Goal: Transaction & Acquisition: Purchase product/service

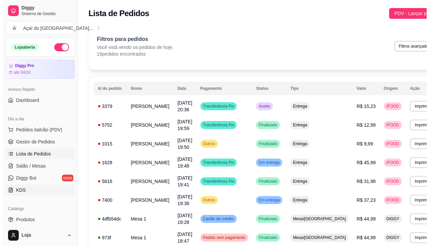
scroll to position [2, 0]
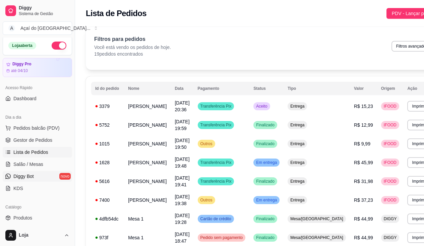
click at [55, 175] on link "Diggy Bot novo" at bounding box center [37, 176] width 69 height 11
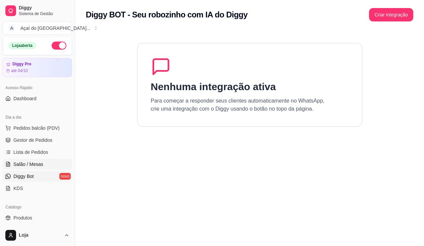
click at [37, 159] on link "Salão / Mesas" at bounding box center [37, 164] width 69 height 11
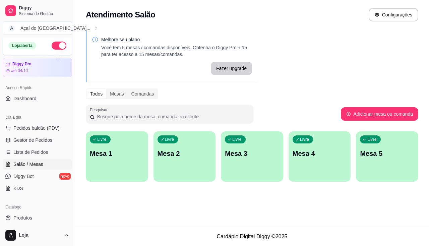
click at [131, 152] on p "Mesa 1" at bounding box center [117, 153] width 54 height 9
click at [42, 122] on div "Dia a dia" at bounding box center [37, 117] width 69 height 11
click at [45, 127] on span "Pedidos balcão (PDV)" at bounding box center [36, 128] width 46 height 7
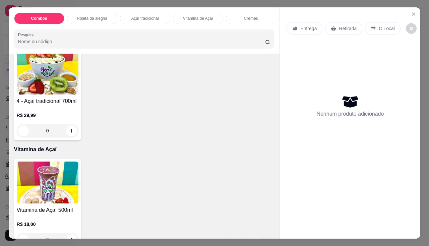
scroll to position [235, 0]
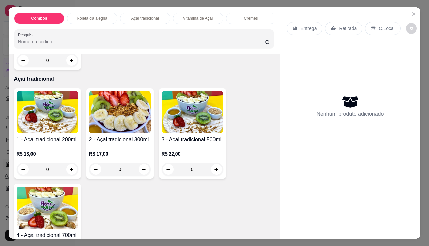
click at [172, 133] on img at bounding box center [193, 112] width 62 height 42
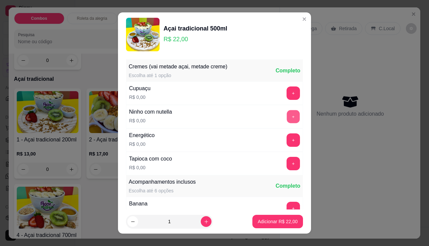
click at [287, 117] on button "+" at bounding box center [293, 116] width 13 height 13
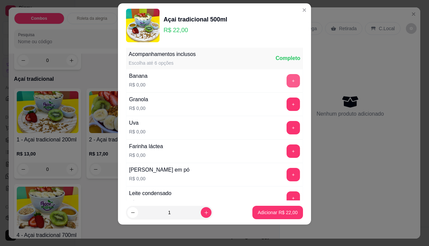
click at [287, 82] on button "+" at bounding box center [293, 80] width 13 height 13
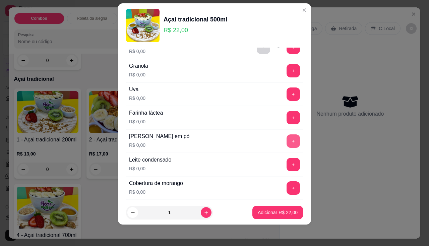
click at [287, 138] on button "+" at bounding box center [293, 141] width 13 height 13
click at [287, 167] on button "+" at bounding box center [293, 164] width 13 height 13
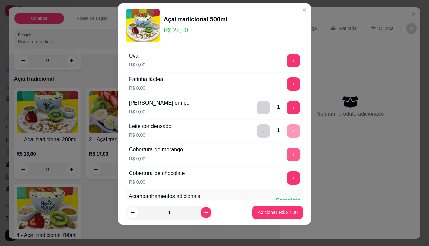
click at [287, 156] on button "+" at bounding box center [293, 154] width 13 height 13
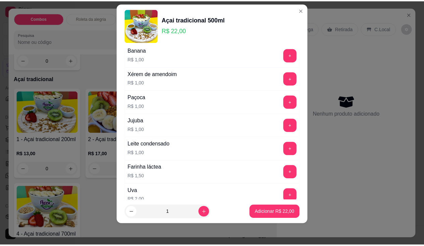
scroll to position [387, 0]
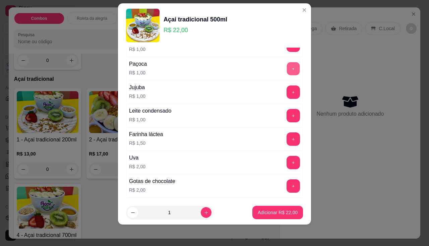
click at [287, 73] on button "+" at bounding box center [293, 68] width 13 height 13
click at [291, 214] on button "Adicionar R$ 23,00" at bounding box center [278, 212] width 51 height 13
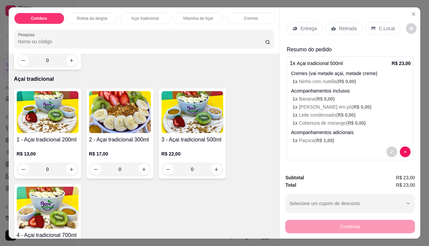
click at [310, 29] on p "Entrega" at bounding box center [309, 28] width 16 height 7
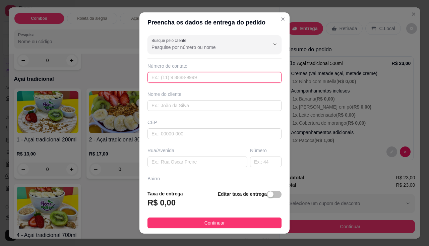
click at [215, 76] on input "text" at bounding box center [215, 77] width 134 height 11
type input "[PHONE_NUMBER]"
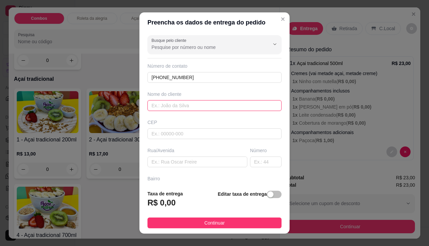
click at [211, 103] on input "text" at bounding box center [215, 105] width 134 height 11
type input "yara"
click at [270, 194] on span "button" at bounding box center [274, 194] width 15 height 7
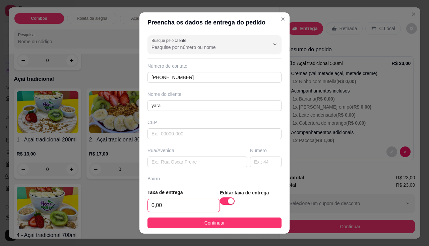
click at [180, 205] on input "0,00" at bounding box center [184, 205] width 72 height 13
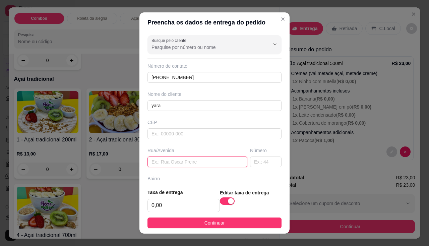
click at [174, 160] on input "text" at bounding box center [198, 162] width 100 height 11
type input "beijupira"
click at [264, 155] on div "Número" at bounding box center [266, 157] width 34 height 20
click at [258, 166] on input "text" at bounding box center [266, 162] width 32 height 11
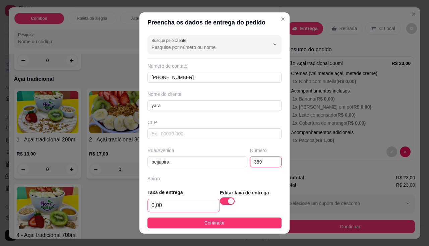
type input "389"
click at [171, 206] on input "0,00" at bounding box center [184, 205] width 72 height 13
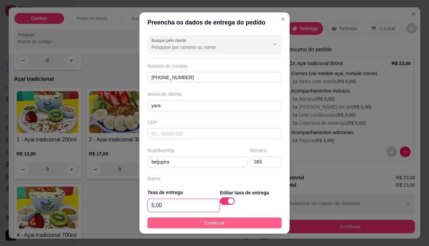
type input "5,00"
click at [184, 226] on button "Continuar" at bounding box center [215, 223] width 134 height 11
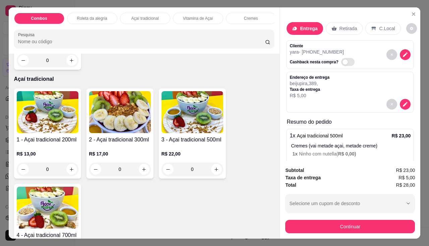
click at [322, 218] on div "Continuar" at bounding box center [350, 225] width 130 height 15
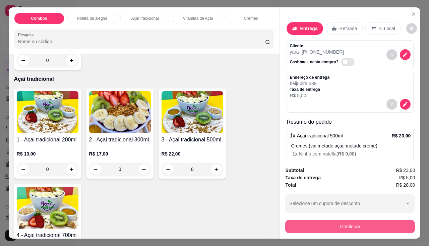
click at [314, 227] on button "Continuar" at bounding box center [350, 226] width 130 height 13
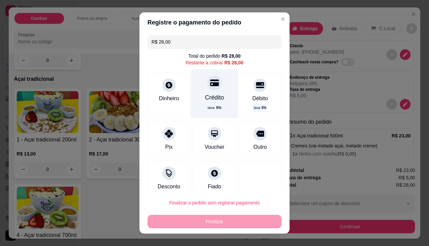
click at [216, 97] on div "Crédito" at bounding box center [214, 97] width 19 height 9
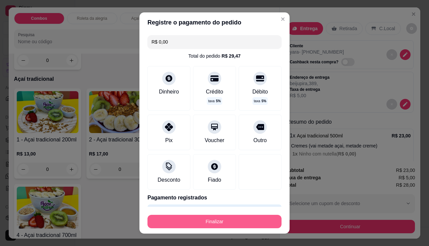
click at [226, 219] on button "Finalizar" at bounding box center [215, 221] width 134 height 13
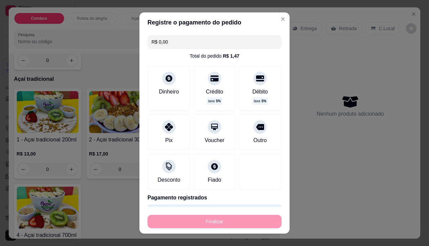
type input "-R$ 28,00"
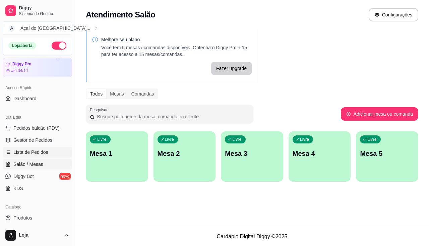
click at [55, 150] on link "Lista de Pedidos" at bounding box center [37, 152] width 69 height 11
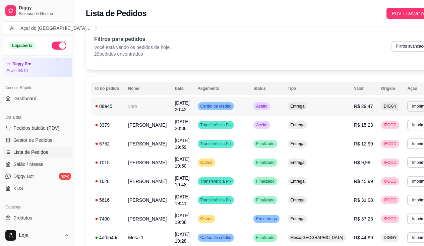
click at [113, 112] on td "88a45" at bounding box center [107, 106] width 33 height 19
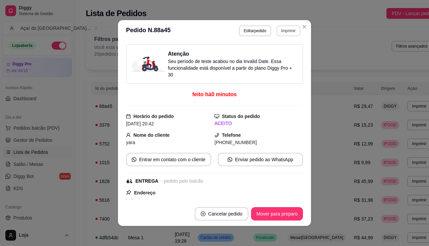
click at [278, 28] on button "Imprimir" at bounding box center [289, 30] width 24 height 11
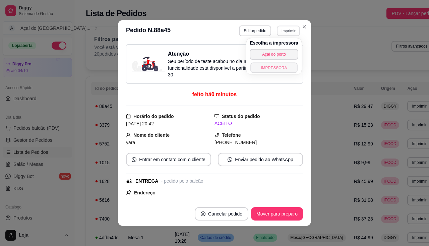
click at [286, 64] on button "IMPRESSORA" at bounding box center [274, 67] width 47 height 10
click at [286, 64] on div "Escolha a impressora Açai do porto IMPRESSORA" at bounding box center [274, 56] width 55 height 36
